Goal: Information Seeking & Learning: Learn about a topic

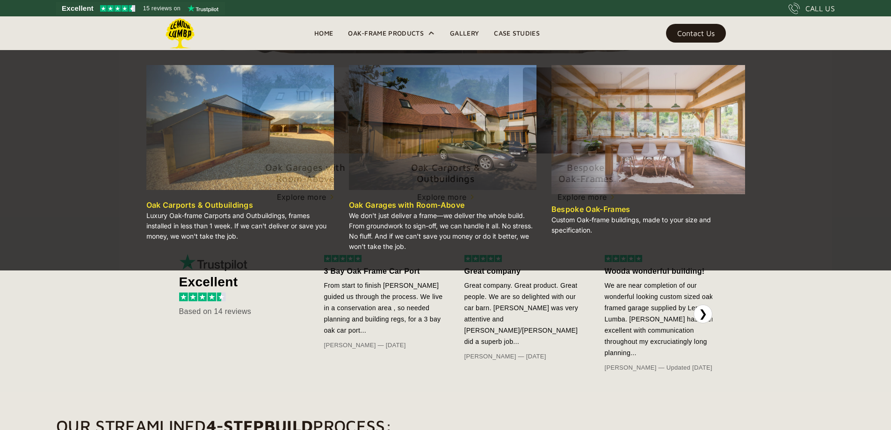
scroll to position [327, 0]
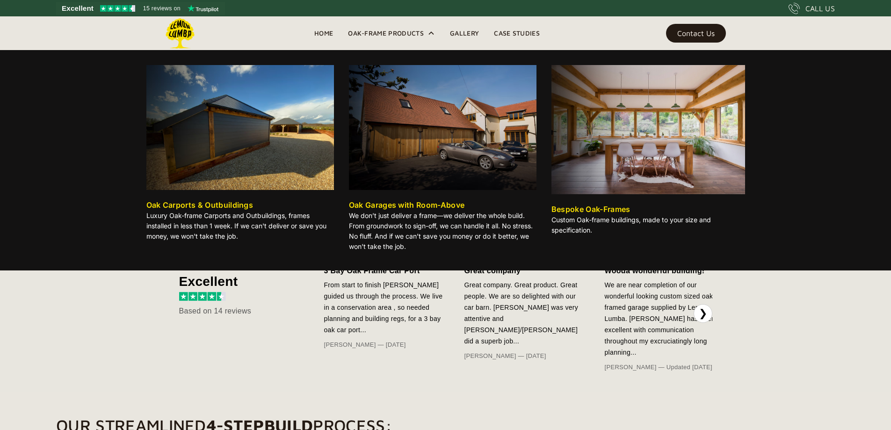
click at [389, 37] on div "Oak-Frame Products" at bounding box center [386, 33] width 76 height 11
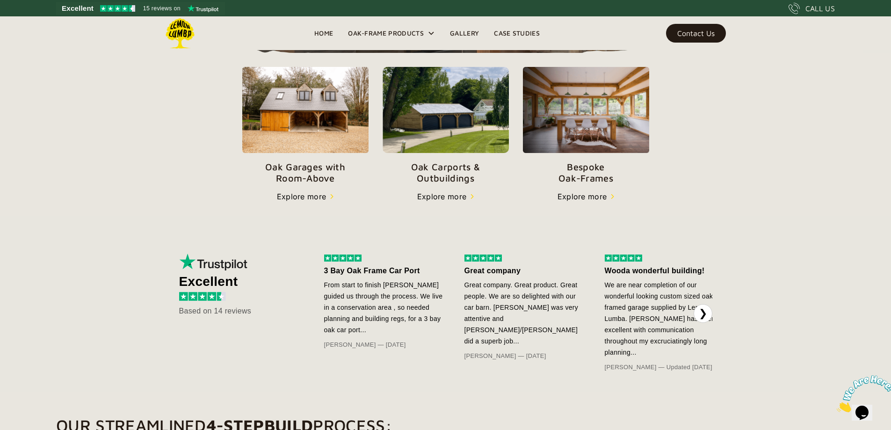
scroll to position [0, 0]
click at [473, 147] on img at bounding box center [445, 110] width 126 height 86
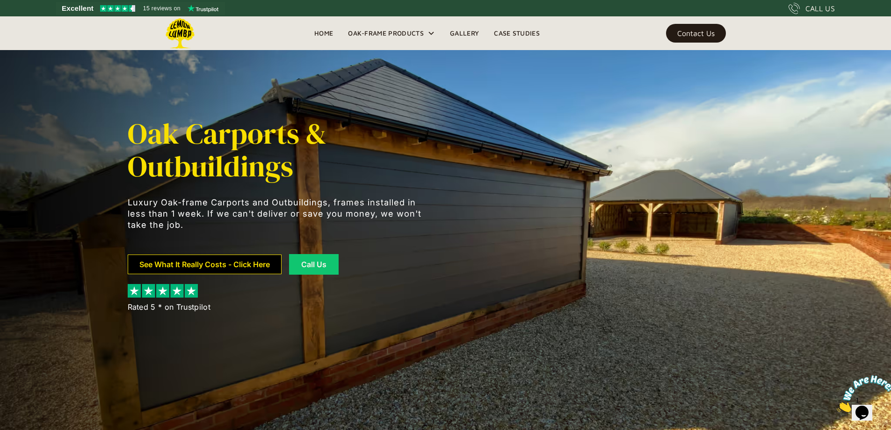
click at [242, 264] on link "See What It Really Costs - Click Here" at bounding box center [205, 264] width 154 height 20
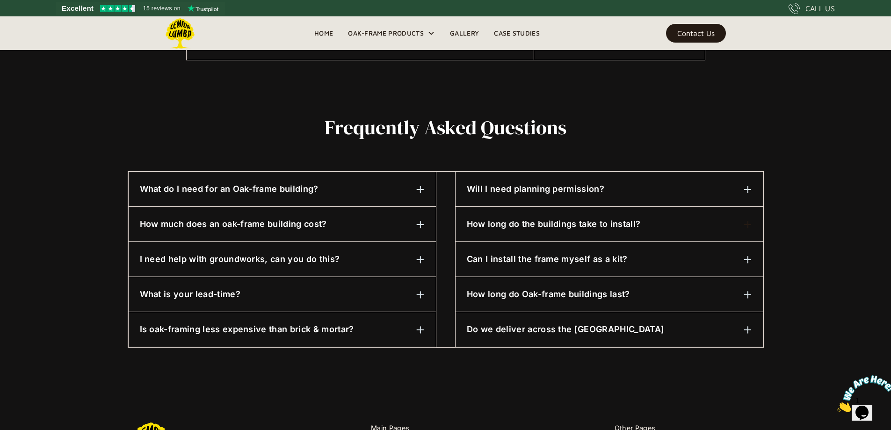
scroll to position [393, 0]
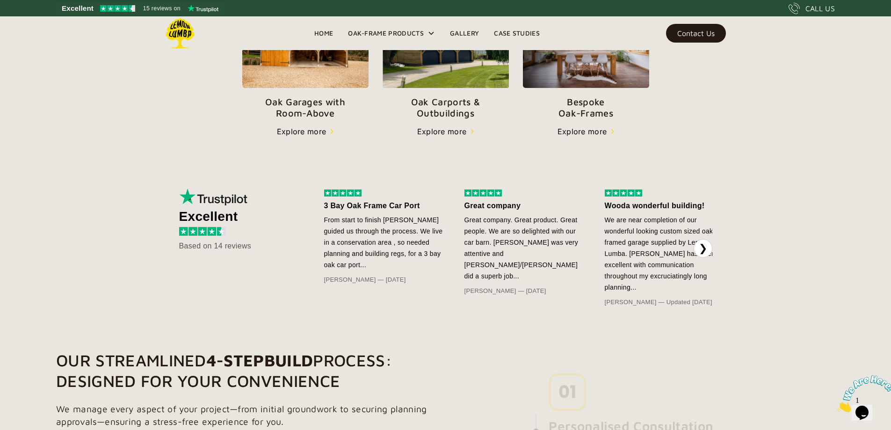
scroll to position [393, 0]
